Goal: Check status

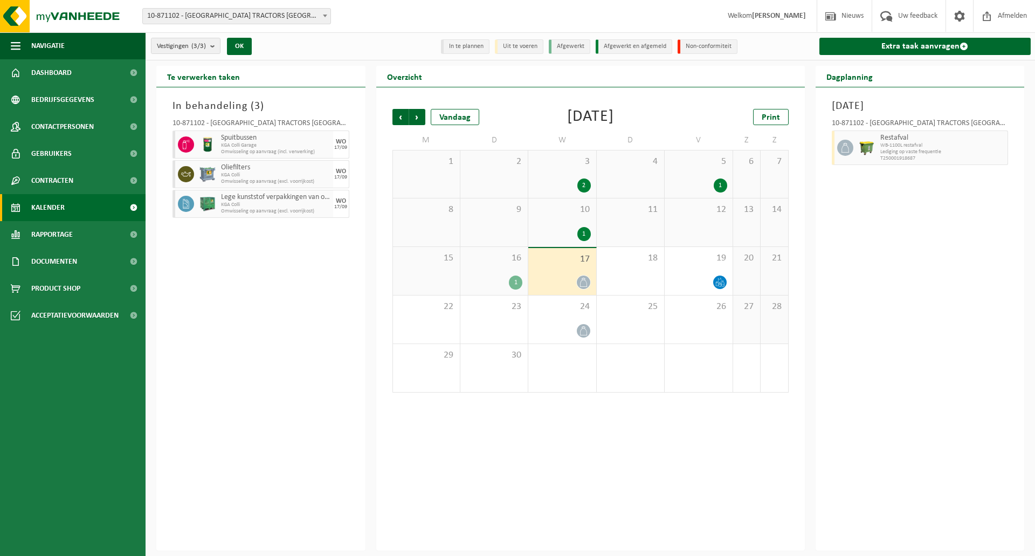
click at [566, 261] on span "17" at bounding box center [562, 259] width 57 height 12
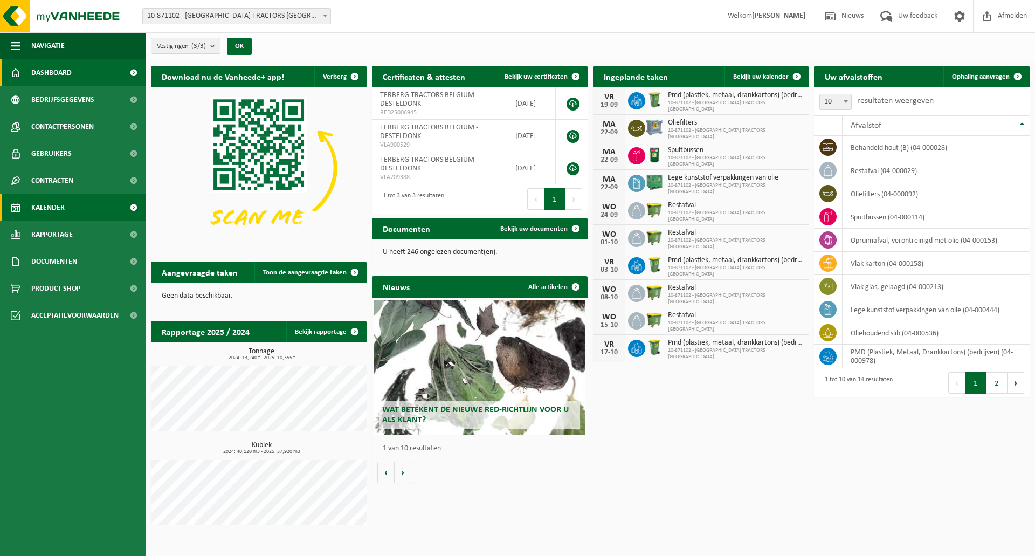
click at [79, 216] on link "Kalender" at bounding box center [73, 207] width 146 height 27
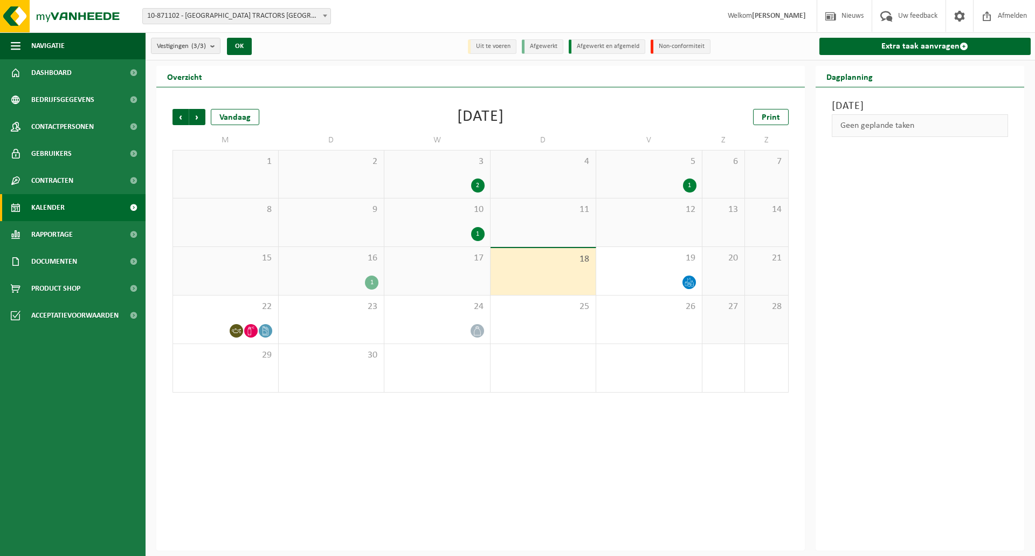
click at [462, 276] on div "17" at bounding box center [437, 271] width 106 height 48
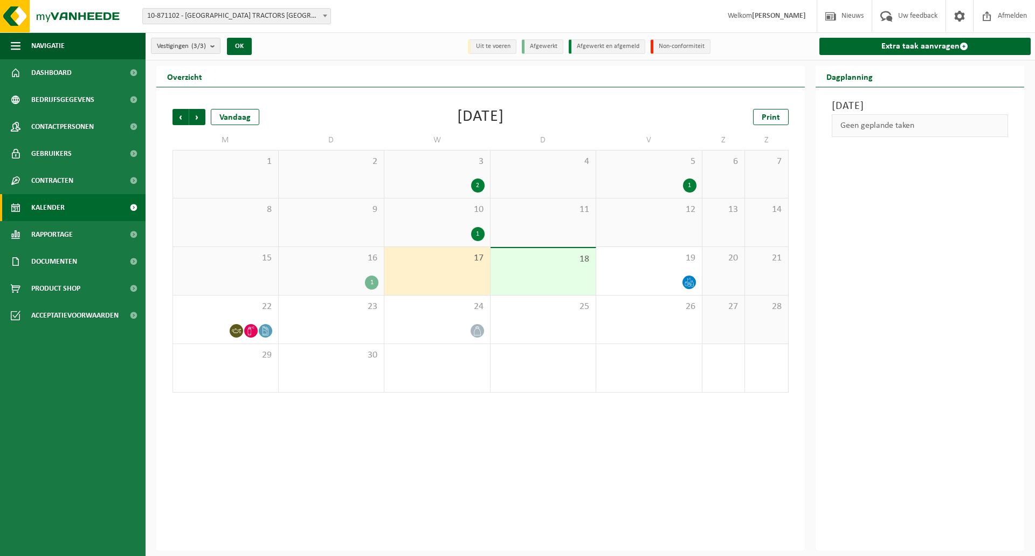
click at [367, 291] on div "16 1" at bounding box center [332, 271] width 106 height 48
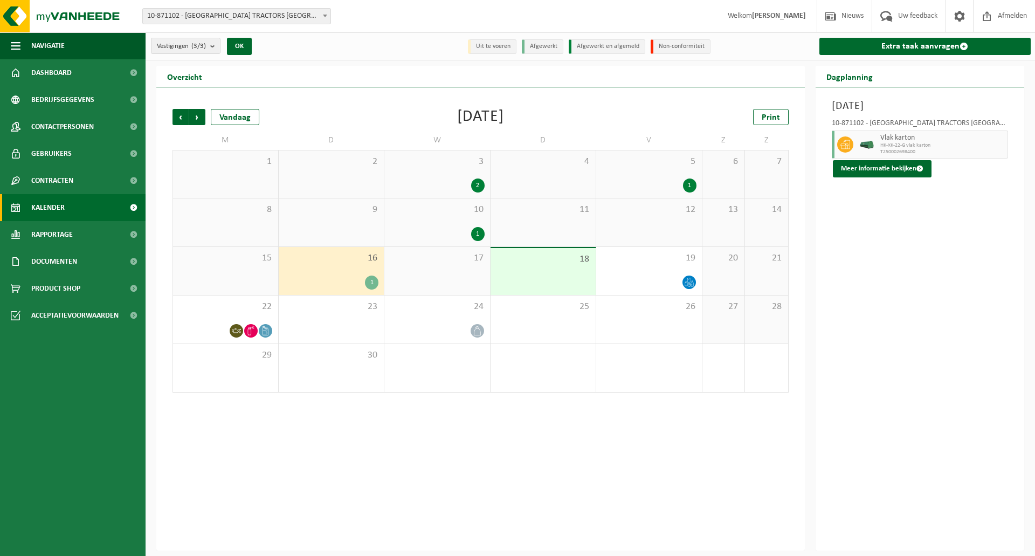
click at [433, 274] on div "17" at bounding box center [437, 271] width 106 height 48
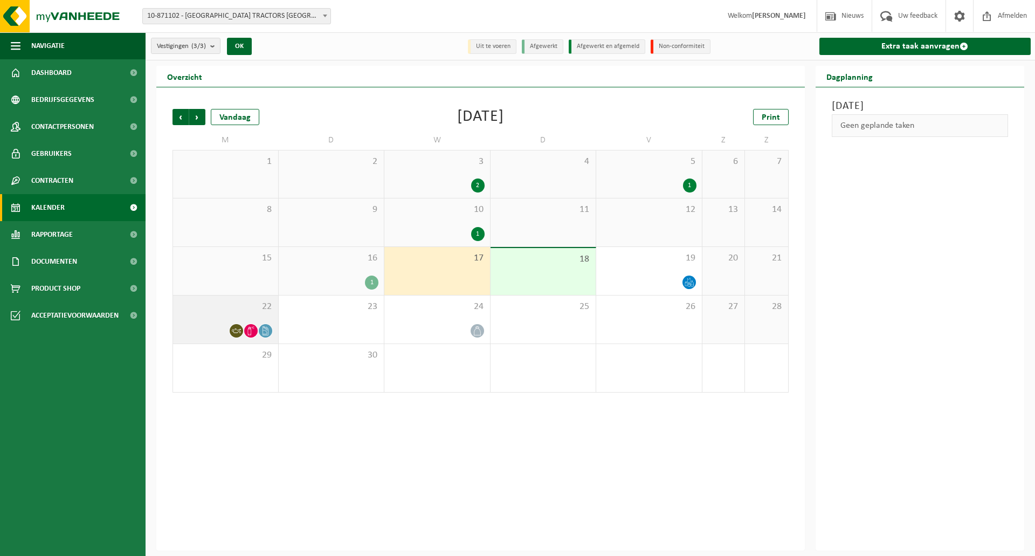
click at [233, 328] on icon at bounding box center [236, 330] width 9 height 9
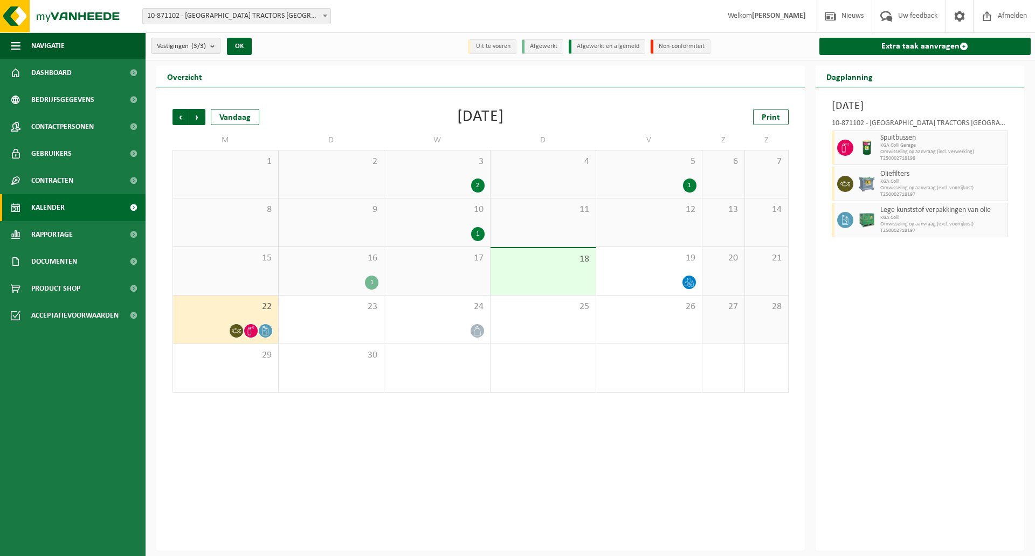
click at [426, 452] on div "Vorige Volgende Vandaag September 2025 Print M D W D V Z Z 1 2 3 2 4 5 1 6 7 8 …" at bounding box center [480, 318] width 648 height 463
